Goal: Obtain resource: Obtain resource

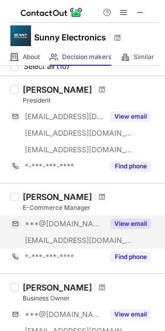
scroll to position [52, 0]
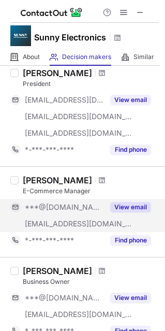
click at [124, 206] on button "View email" at bounding box center [130, 207] width 41 height 10
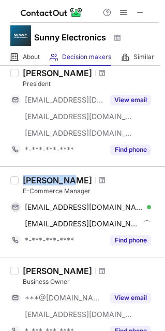
drag, startPoint x: 23, startPoint y: 179, endPoint x: 65, endPoint y: 179, distance: 42.0
click at [65, 179] on div "[PERSON_NAME]" at bounding box center [57, 180] width 69 height 10
copy div "[PERSON_NAME]"
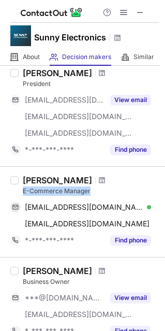
drag, startPoint x: 21, startPoint y: 192, endPoint x: 95, endPoint y: 192, distance: 74.1
click at [95, 192] on div "[PERSON_NAME] E-Commerce Manager [EMAIL_ADDRESS][DOMAIN_NAME] Verified Send ema…" at bounding box center [89, 212] width 140 height 74
copy div "E-Commerce Manager"
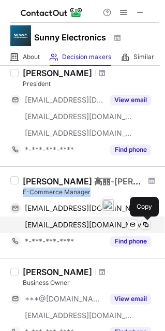
click at [147, 222] on span at bounding box center [146, 225] width 8 height 8
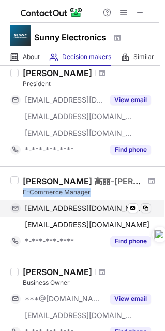
click at [145, 208] on span at bounding box center [146, 208] width 8 height 8
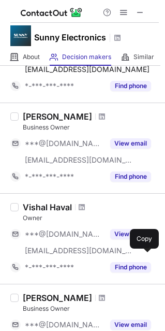
scroll to position [155, 0]
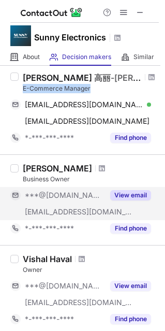
click at [126, 196] on button "View email" at bounding box center [130, 195] width 41 height 10
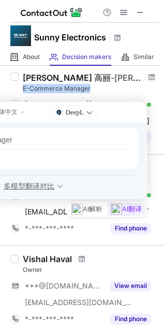
click at [136, 117] on img at bounding box center [137, 112] width 8 height 8
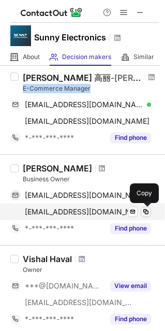
click at [148, 213] on span at bounding box center [146, 212] width 8 height 8
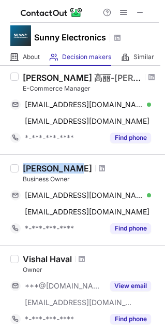
drag, startPoint x: 23, startPoint y: 171, endPoint x: 65, endPoint y: 171, distance: 42.0
click at [65, 171] on div "[PERSON_NAME]" at bounding box center [57, 168] width 69 height 10
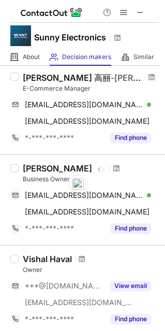
copy div "[PERSON_NAME]"
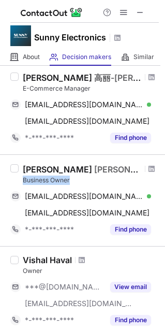
drag, startPoint x: 24, startPoint y: 180, endPoint x: 71, endPoint y: 182, distance: 47.2
click at [71, 182] on div "Business Owner" at bounding box center [91, 180] width 136 height 9
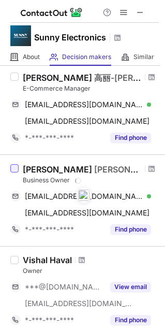
copy div "Business Owner"
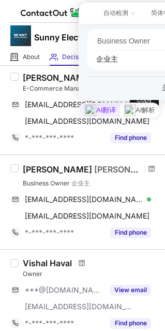
drag, startPoint x: 144, startPoint y: 98, endPoint x: 147, endPoint y: 15, distance: 83.5
click at [147, 15] on div "自动检测 简体中文" at bounding box center [144, 13] width 86 height 13
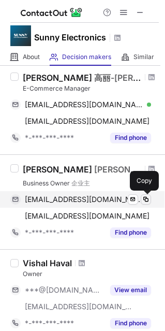
click at [146, 198] on span at bounding box center [146, 199] width 8 height 8
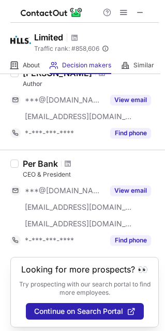
scroll to position [739, 0]
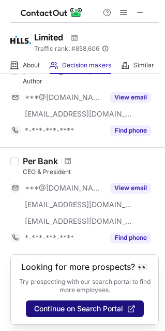
click at [75, 306] on span "Continue on Search Portal" at bounding box center [78, 309] width 89 height 8
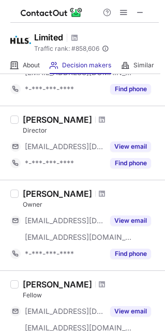
scroll to position [0, 0]
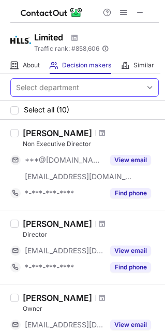
click at [102, 87] on div "Select department" at bounding box center [76, 87] width 131 height 17
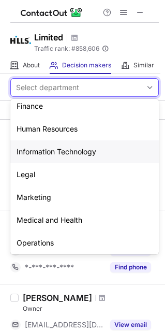
scroll to position [77, 0]
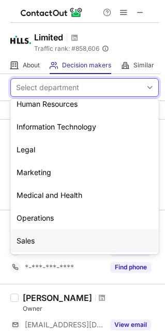
click at [56, 245] on div "Sales" at bounding box center [84, 241] width 149 height 23
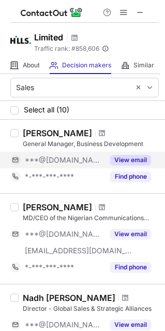
click at [141, 158] on button "View email" at bounding box center [130, 160] width 41 height 10
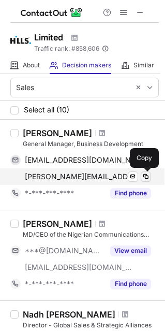
click at [146, 177] on span at bounding box center [146, 177] width 8 height 8
click at [147, 178] on span at bounding box center [146, 177] width 8 height 8
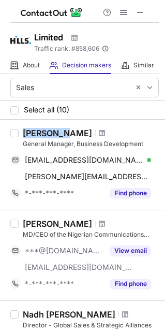
drag, startPoint x: 24, startPoint y: 135, endPoint x: 66, endPoint y: 134, distance: 42.5
click at [66, 134] on div "S M Mobin" at bounding box center [91, 133] width 136 height 10
copy div "S M Mobin"
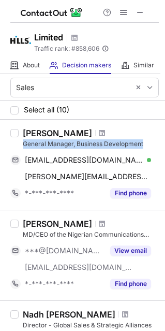
drag, startPoint x: 23, startPoint y: 143, endPoint x: 150, endPoint y: 144, distance: 127.0
click at [150, 144] on div "General Manager, Business Development" at bounding box center [91, 143] width 136 height 9
copy div "General Manager, Business Development"
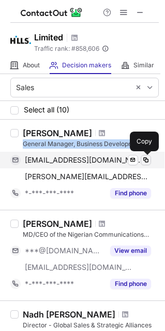
click at [147, 159] on span at bounding box center [146, 160] width 8 height 8
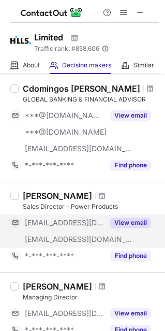
scroll to position [726, 0]
